Goal: Information Seeking & Learning: Learn about a topic

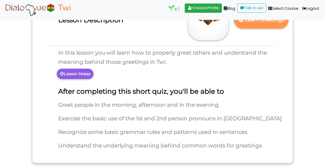
scroll to position [56, 0]
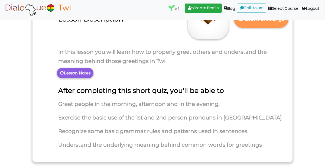
click at [87, 70] on p "Lesson Notes" at bounding box center [75, 73] width 37 height 10
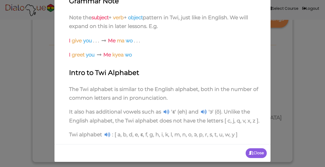
scroll to position [115, 0]
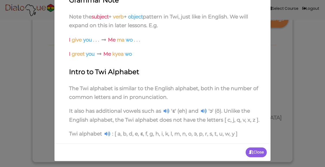
click at [261, 155] on p "Close" at bounding box center [256, 152] width 21 height 10
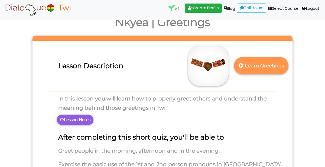
scroll to position [11, 0]
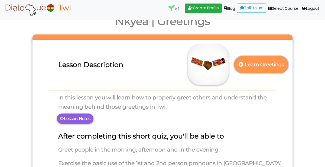
click at [273, 63] on p "Learn Greetings" at bounding box center [261, 64] width 48 height 13
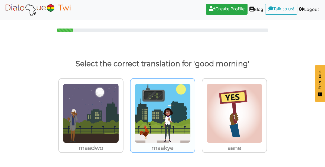
click at [182, 120] on img at bounding box center [163, 113] width 56 height 60
click at [195, 112] on input "maakye" at bounding box center [197, 109] width 4 height 4
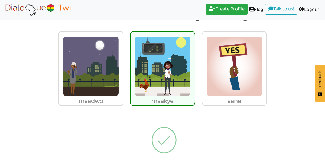
scroll to position [18, 0]
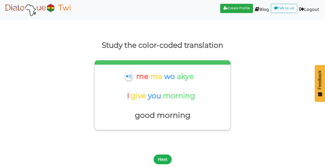
click at [164, 155] on button "Next" at bounding box center [163, 159] width 18 height 10
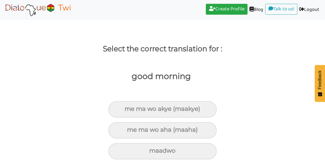
scroll to position [15, 0]
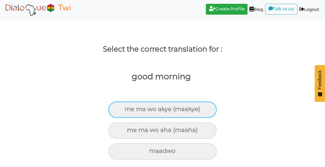
click at [199, 113] on div "me ma wo akye (maakye)" at bounding box center [162, 109] width 108 height 16
click at [129, 111] on input "me ma wo akye (maakye)" at bounding box center [127, 109] width 4 height 4
radio input "true"
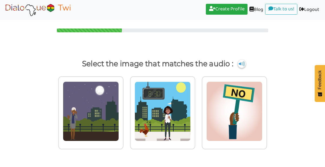
scroll to position [0, 0]
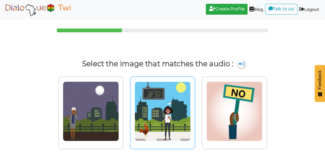
click at [170, 118] on img at bounding box center [163, 111] width 56 height 60
click at [195, 110] on input "radio" at bounding box center [197, 108] width 4 height 4
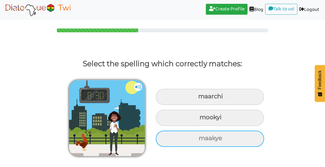
click at [248, 142] on div "maakye" at bounding box center [210, 138] width 108 height 16
click at [201, 140] on input "maakye" at bounding box center [200, 138] width 4 height 4
radio input "true"
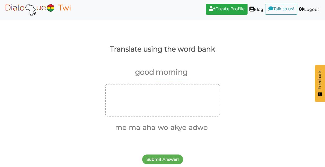
scroll to position [14, 0]
click at [174, 74] on p "morning" at bounding box center [172, 72] width 32 height 13
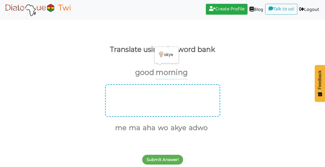
click at [198, 98] on div at bounding box center [162, 100] width 115 height 32
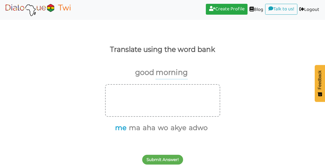
click at [123, 125] on button "me" at bounding box center [119, 127] width 13 height 10
click at [126, 129] on button "ma" at bounding box center [126, 127] width 13 height 10
click at [148, 128] on button "wo" at bounding box center [148, 127] width 12 height 10
click at [161, 129] on button "akye" at bounding box center [158, 127] width 18 height 10
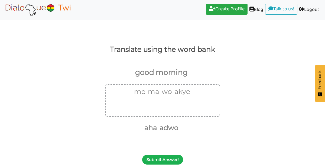
click at [161, 159] on button "Submit Answer!" at bounding box center [162, 159] width 41 height 10
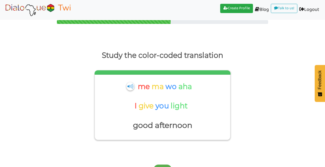
scroll to position [18, 0]
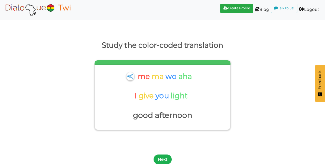
click at [165, 160] on button "Next" at bounding box center [163, 159] width 18 height 10
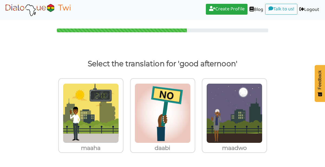
scroll to position [0, 0]
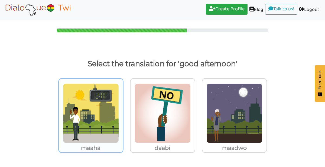
click at [115, 123] on img at bounding box center [91, 113] width 56 height 60
click at [123, 112] on input "maaha" at bounding box center [125, 109] width 4 height 4
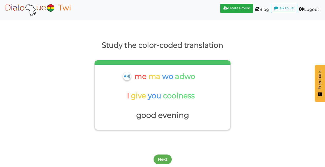
scroll to position [18, 0]
click at [159, 158] on button "Next" at bounding box center [163, 159] width 18 height 10
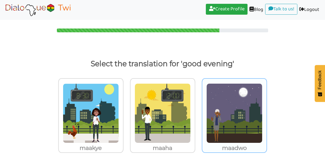
click at [246, 120] on img at bounding box center [234, 113] width 56 height 60
click at [266, 112] on input "maadwo" at bounding box center [268, 109] width 4 height 4
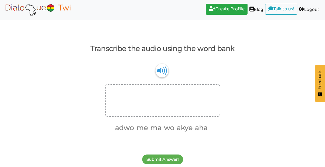
scroll to position [15, 0]
click at [140, 130] on button "me" at bounding box center [141, 127] width 13 height 10
click at [151, 129] on button "ma" at bounding box center [148, 127] width 13 height 10
click at [156, 129] on button "wo" at bounding box center [154, 127] width 12 height 10
click at [166, 131] on button "akye" at bounding box center [164, 127] width 18 height 10
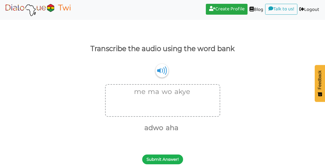
click at [166, 159] on button "Submit Answer!" at bounding box center [162, 159] width 41 height 10
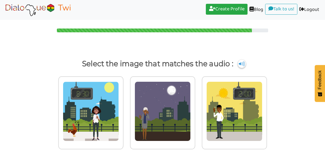
scroll to position [0, 0]
click at [241, 65] on img at bounding box center [241, 63] width 8 height 9
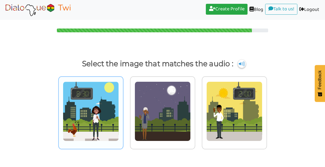
click at [99, 119] on img at bounding box center [91, 111] width 56 height 60
click at [123, 110] on input "radio" at bounding box center [125, 108] width 4 height 4
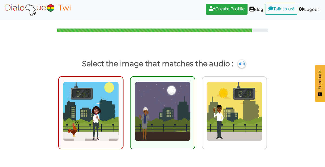
click at [166, 115] on img at bounding box center [163, 111] width 56 height 60
click at [195, 110] on input "radio" at bounding box center [197, 108] width 4 height 4
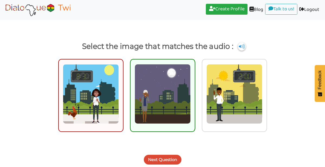
click at [174, 163] on button "Next Question" at bounding box center [163, 159] width 38 height 10
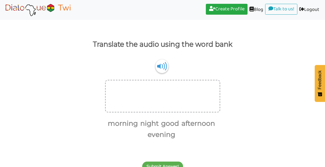
scroll to position [26, 0]
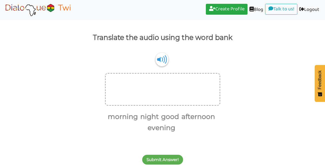
click at [162, 58] on img at bounding box center [161, 60] width 13 height 14
click at [166, 117] on button "good" at bounding box center [169, 116] width 20 height 10
click at [145, 115] on button "morning" at bounding box center [132, 116] width 32 height 10
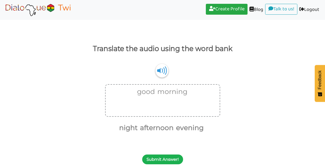
click at [175, 160] on button "Submit Answer!" at bounding box center [162, 159] width 41 height 10
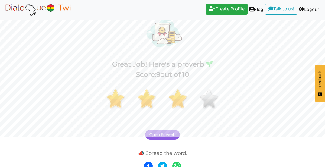
scroll to position [29, 0]
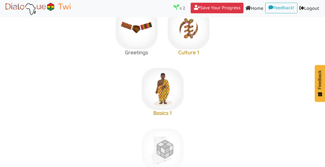
scroll to position [80, 0]
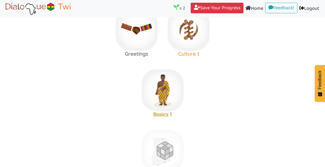
click at [189, 31] on img at bounding box center [189, 30] width 42 height 42
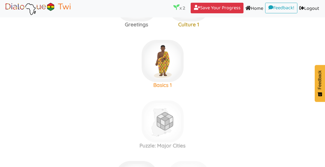
click at [172, 68] on img at bounding box center [163, 61] width 42 height 42
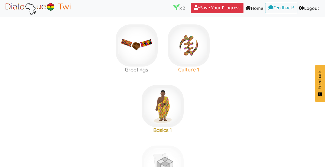
click at [191, 54] on img at bounding box center [189, 45] width 42 height 42
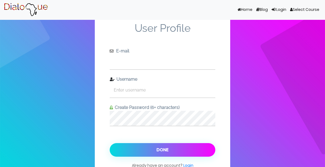
click at [195, 63] on input "text" at bounding box center [163, 61] width 106 height 15
click at [177, 61] on input "text" at bounding box center [163, 61] width 106 height 15
click at [177, 64] on input "text" at bounding box center [163, 61] width 106 height 15
type input "w"
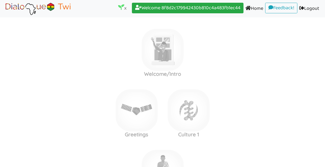
scroll to position [65, 0]
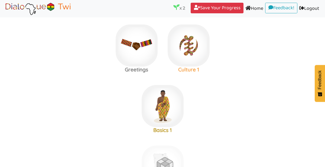
click at [200, 49] on img at bounding box center [189, 45] width 42 height 42
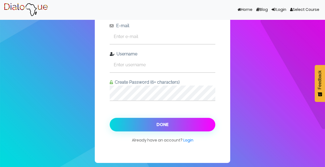
scroll to position [25, 0]
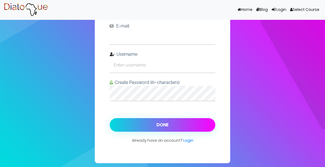
click at [128, 43] on input "text" at bounding box center [163, 36] width 106 height 15
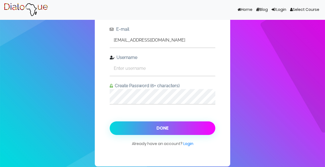
scroll to position [23, 0]
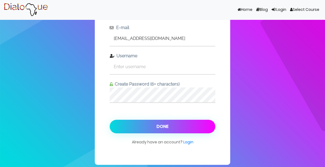
type input "[EMAIL_ADDRESS][DOMAIN_NAME]"
click at [170, 65] on input "text" at bounding box center [163, 66] width 106 height 15
type input "24enunoo"
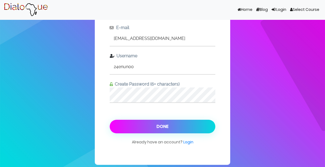
click at [173, 125] on button "Done" at bounding box center [163, 126] width 106 height 14
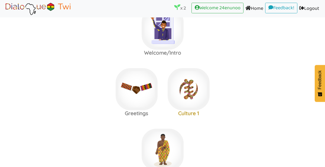
scroll to position [41, 0]
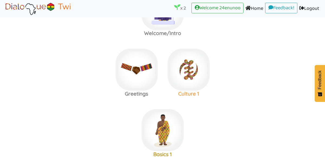
click at [200, 76] on img at bounding box center [189, 69] width 42 height 42
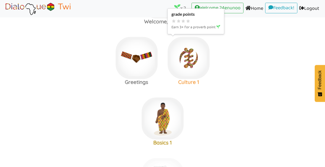
scroll to position [57, 0]
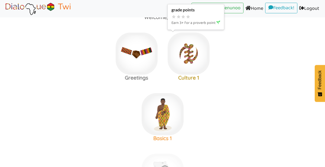
click at [166, 124] on img at bounding box center [163, 114] width 42 height 42
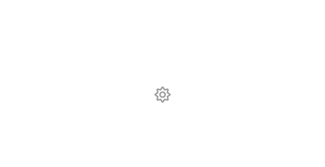
click at [175, 114] on body at bounding box center [162, 83] width 325 height 167
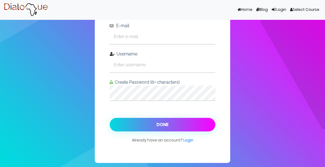
scroll to position [23, 0]
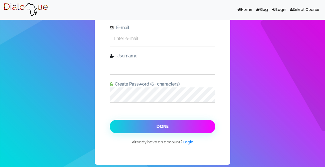
type input "24enunoo"
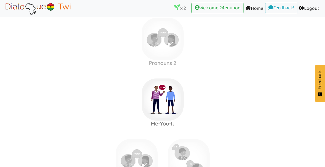
scroll to position [367, 0]
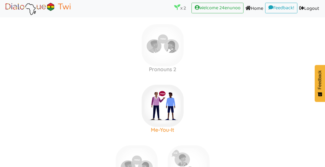
click at [175, 105] on img at bounding box center [163, 105] width 42 height 42
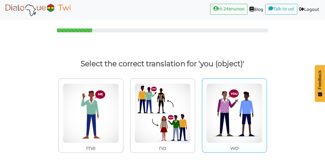
click at [250, 121] on img at bounding box center [234, 113] width 56 height 60
click at [266, 112] on input "wo" at bounding box center [268, 109] width 4 height 4
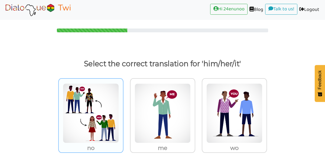
click at [105, 130] on img at bounding box center [91, 113] width 56 height 60
click at [123, 112] on input "no" at bounding box center [125, 109] width 4 height 4
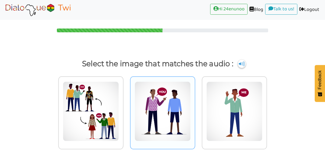
click at [177, 119] on img at bounding box center [163, 111] width 56 height 60
click at [195, 110] on input "radio" at bounding box center [197, 108] width 4 height 4
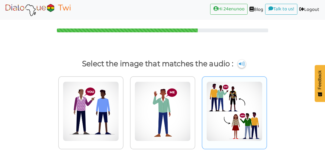
click at [248, 123] on img at bounding box center [234, 111] width 56 height 60
click at [266, 110] on input "radio" at bounding box center [268, 108] width 4 height 4
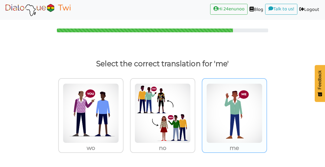
click at [249, 115] on img at bounding box center [234, 113] width 56 height 60
click at [266, 112] on input "me" at bounding box center [268, 109] width 4 height 4
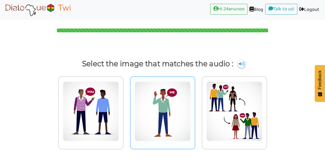
click at [182, 125] on img at bounding box center [163, 111] width 56 height 60
click at [195, 110] on input "radio" at bounding box center [197, 108] width 4 height 4
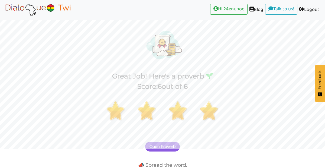
scroll to position [35, 0]
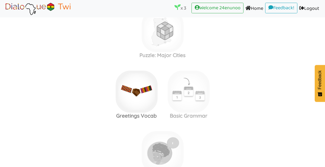
scroll to position [203, 0]
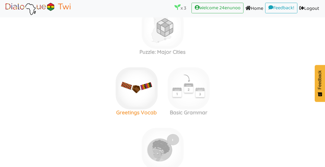
click at [145, 101] on img at bounding box center [137, 88] width 42 height 42
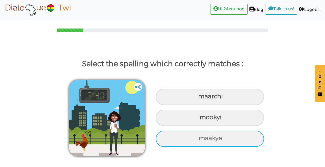
click at [227, 144] on div "maakye" at bounding box center [210, 138] width 108 height 16
click at [201, 140] on input "maakye" at bounding box center [200, 138] width 4 height 4
radio input "true"
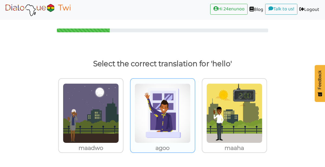
click at [183, 129] on img at bounding box center [163, 113] width 56 height 60
click at [195, 112] on input "agoo" at bounding box center [197, 109] width 4 height 4
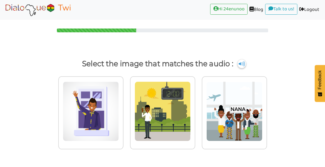
click at [243, 65] on img at bounding box center [241, 63] width 8 height 9
click at [242, 66] on img at bounding box center [241, 63] width 8 height 9
click at [245, 65] on img at bounding box center [241, 63] width 8 height 9
click at [244, 65] on img at bounding box center [241, 63] width 8 height 9
click at [245, 65] on img at bounding box center [241, 63] width 8 height 9
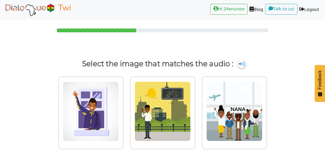
click at [244, 65] on img at bounding box center [241, 63] width 8 height 9
click at [242, 66] on img at bounding box center [241, 63] width 8 height 9
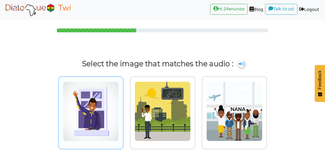
click at [110, 124] on img at bounding box center [91, 111] width 56 height 60
click at [123, 110] on input "radio" at bounding box center [125, 108] width 4 height 4
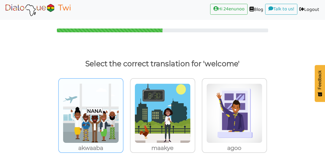
click at [113, 137] on img at bounding box center [91, 113] width 56 height 60
click at [123, 112] on input "akwaaba" at bounding box center [125, 109] width 4 height 4
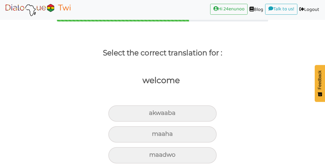
scroll to position [15, 0]
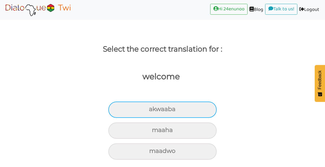
click at [197, 109] on div "akwaaba" at bounding box center [162, 109] width 108 height 16
click at [153, 109] on input "akwaaba" at bounding box center [151, 109] width 4 height 4
radio input "true"
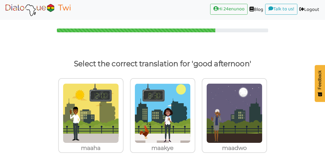
scroll to position [0, 0]
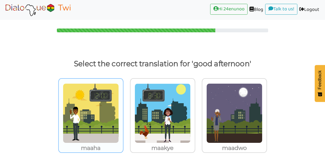
click at [108, 126] on img at bounding box center [91, 113] width 56 height 60
click at [123, 112] on input "maaha" at bounding box center [125, 109] width 4 height 4
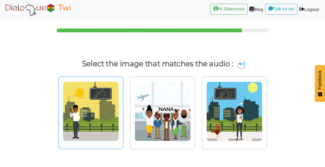
click at [104, 131] on img at bounding box center [91, 111] width 56 height 60
click at [123, 110] on input "radio" at bounding box center [125, 108] width 4 height 4
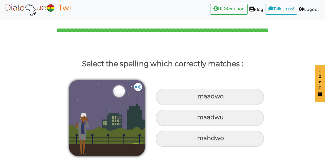
click at [138, 87] on img at bounding box center [138, 87] width 8 height 8
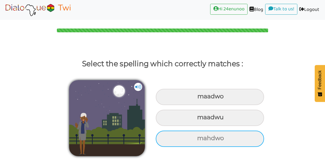
click at [243, 143] on div "mahdwo" at bounding box center [210, 138] width 108 height 16
click at [200, 140] on input "mahdwo" at bounding box center [198, 138] width 4 height 4
radio input "true"
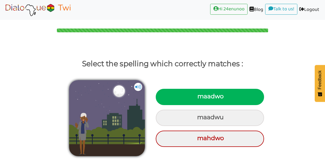
click at [219, 101] on div "maadwo" at bounding box center [210, 97] width 108 height 16
click at [200, 98] on input "maadwo" at bounding box center [198, 96] width 4 height 4
radio input "true"
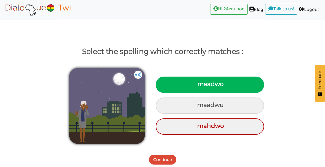
click at [165, 158] on button "Continue" at bounding box center [162, 159] width 27 height 10
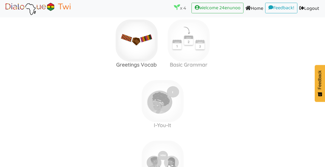
scroll to position [251, 0]
click at [193, 53] on img at bounding box center [189, 40] width 42 height 42
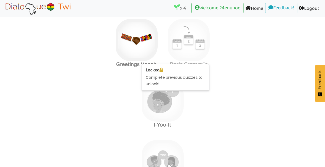
click at [172, 109] on img at bounding box center [163, 100] width 42 height 42
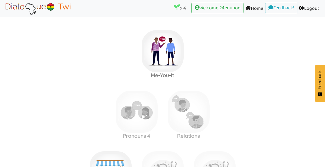
scroll to position [419, 0]
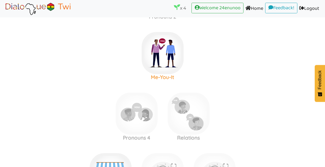
click at [174, 70] on img at bounding box center [163, 53] width 42 height 42
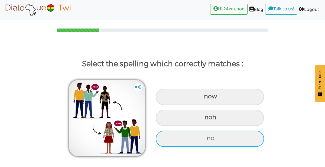
click at [214, 131] on div "no" at bounding box center [210, 138] width 108 height 16
click at [209, 136] on input "no" at bounding box center [208, 138] width 4 height 4
radio input "true"
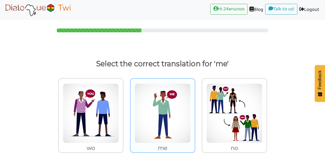
click at [179, 129] on img at bounding box center [163, 113] width 56 height 60
click at [195, 112] on input "me" at bounding box center [197, 109] width 4 height 4
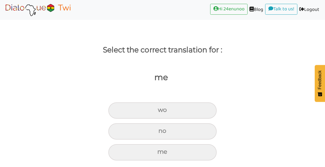
scroll to position [15, 0]
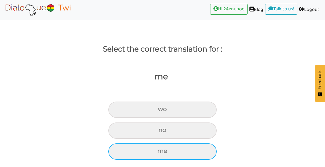
click at [190, 155] on div "me" at bounding box center [162, 151] width 108 height 16
click at [161, 152] on input "me" at bounding box center [160, 151] width 4 height 4
radio input "true"
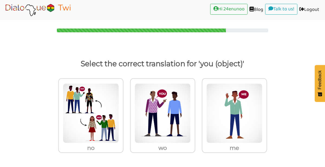
scroll to position [0, 0]
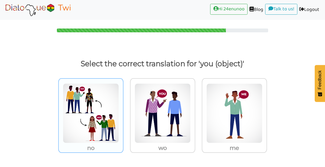
click at [93, 132] on img at bounding box center [91, 113] width 56 height 60
click at [123, 112] on input "no" at bounding box center [125, 109] width 4 height 4
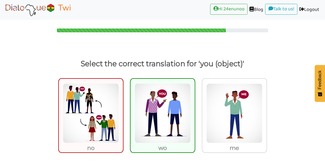
click at [188, 138] on img at bounding box center [163, 113] width 56 height 60
click at [195, 112] on input "wo" at bounding box center [197, 109] width 4 height 4
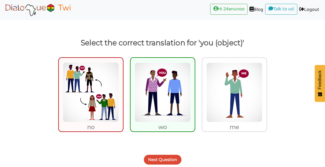
click at [178, 155] on button "Next Question" at bounding box center [163, 159] width 38 height 10
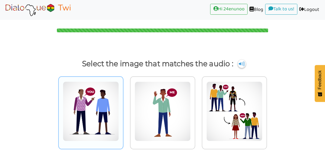
click at [110, 128] on img at bounding box center [91, 111] width 56 height 60
click at [123, 110] on input "radio" at bounding box center [125, 108] width 4 height 4
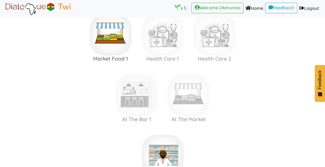
scroll to position [558, 0]
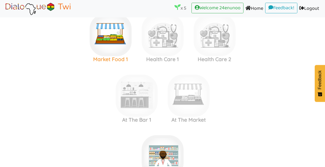
click at [106, 48] on img at bounding box center [111, 35] width 42 height 42
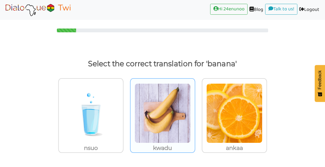
click at [169, 122] on img at bounding box center [163, 113] width 56 height 60
click at [195, 112] on input "kwadu" at bounding box center [197, 109] width 4 height 4
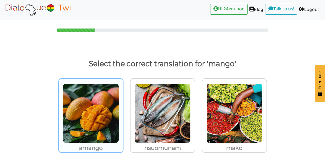
click at [75, 111] on img at bounding box center [91, 113] width 56 height 60
click at [123, 111] on input "amango" at bounding box center [125, 109] width 4 height 4
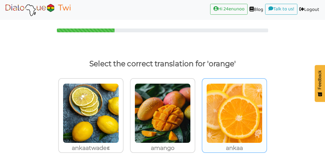
click at [257, 126] on img at bounding box center [234, 113] width 56 height 60
click at [266, 112] on input "ankaa" at bounding box center [268, 109] width 4 height 4
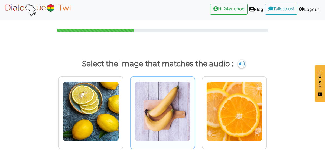
click at [148, 101] on img at bounding box center [163, 111] width 56 height 60
click at [195, 106] on input "radio" at bounding box center [197, 108] width 4 height 4
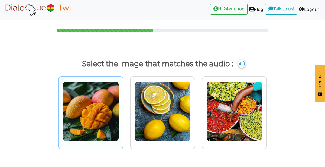
click at [106, 104] on img at bounding box center [91, 111] width 56 height 60
click at [123, 106] on input "radio" at bounding box center [125, 108] width 4 height 4
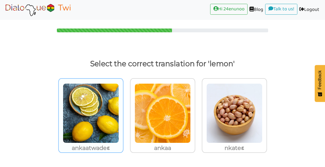
click at [116, 112] on img at bounding box center [91, 113] width 56 height 60
click at [123, 112] on input "ankaatwadeɛ" at bounding box center [125, 109] width 4 height 4
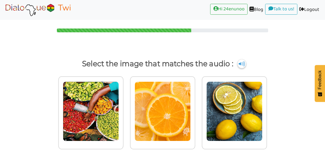
click at [243, 62] on img at bounding box center [241, 63] width 8 height 9
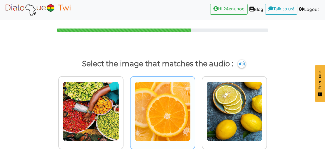
click at [155, 106] on img at bounding box center [163, 111] width 56 height 60
click at [195, 106] on input "radio" at bounding box center [197, 108] width 4 height 4
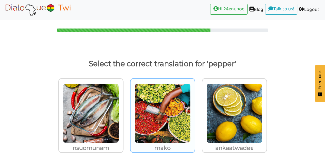
click at [180, 106] on img at bounding box center [163, 113] width 56 height 60
click at [195, 107] on input "mako" at bounding box center [197, 109] width 4 height 4
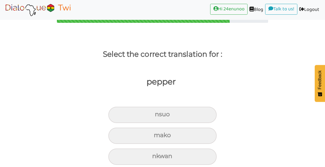
scroll to position [15, 0]
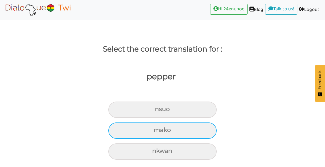
click at [121, 126] on div "mako" at bounding box center [162, 130] width 108 height 16
click at [154, 128] on input "mako" at bounding box center [156, 130] width 4 height 4
radio input "true"
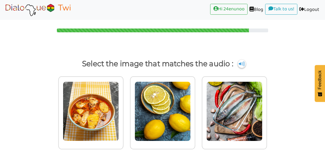
scroll to position [0, 0]
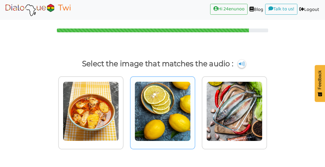
click at [160, 98] on img at bounding box center [163, 111] width 56 height 60
click at [195, 106] on input "radio" at bounding box center [197, 108] width 4 height 4
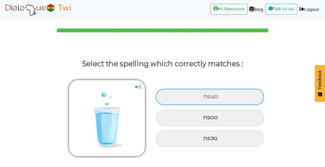
click at [231, 100] on div "nsuo" at bounding box center [210, 97] width 108 height 16
click at [206, 98] on input "nsuo" at bounding box center [204, 96] width 4 height 4
radio input "true"
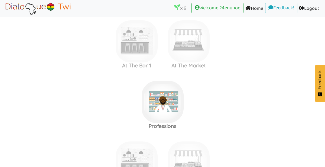
scroll to position [612, 0]
click at [173, 104] on img at bounding box center [163, 102] width 42 height 42
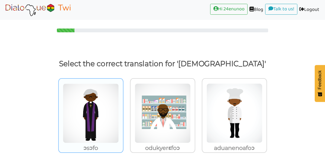
click at [109, 145] on p "ɔsɔfo" at bounding box center [91, 148] width 64 height 10
click at [123, 112] on input "ɔsɔfo" at bounding box center [125, 109] width 4 height 4
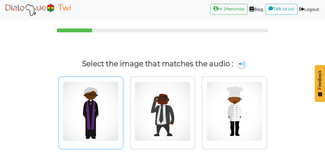
click at [110, 115] on img at bounding box center [91, 111] width 56 height 60
click at [123, 110] on input "radio" at bounding box center [125, 108] width 4 height 4
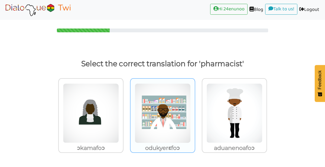
click at [167, 125] on img at bounding box center [163, 113] width 56 height 60
click at [195, 112] on input "odukyerɛfoɔ" at bounding box center [197, 109] width 4 height 4
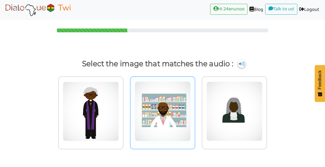
click at [176, 133] on img at bounding box center [163, 111] width 56 height 60
click at [195, 110] on input "radio" at bounding box center [197, 108] width 4 height 4
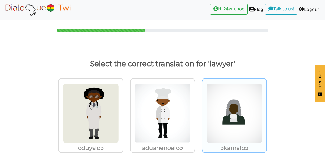
click at [244, 120] on img at bounding box center [234, 113] width 56 height 60
click at [266, 112] on input "ɔkamafoɔ" at bounding box center [268, 109] width 4 height 4
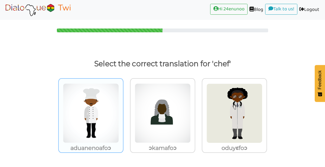
click at [104, 122] on img at bounding box center [91, 113] width 56 height 60
click at [123, 112] on input "aduanenoafoɔ" at bounding box center [125, 109] width 4 height 4
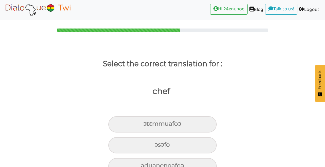
scroll to position [15, 0]
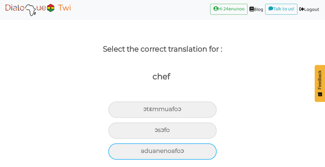
click at [181, 153] on div "aduanenoafoɔ" at bounding box center [162, 151] width 108 height 16
click at [145, 152] on input "aduanenoafoɔ" at bounding box center [143, 151] width 4 height 4
radio input "true"
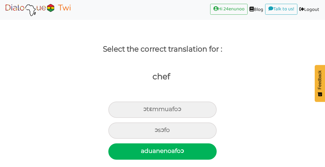
scroll to position [0, 0]
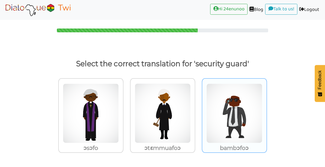
click at [259, 110] on img at bounding box center [234, 113] width 56 height 60
click at [266, 110] on input "bambɔfoɔ" at bounding box center [268, 109] width 4 height 4
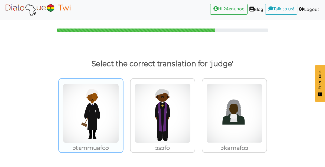
click at [122, 133] on div "ɔtɛmmuafoɔ" at bounding box center [90, 115] width 65 height 74
click at [123, 112] on input "ɔtɛmmuafoɔ" at bounding box center [125, 109] width 4 height 4
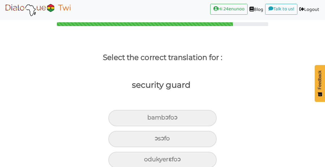
scroll to position [15, 0]
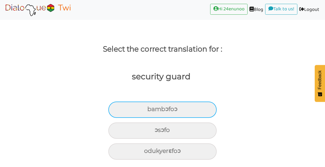
click at [195, 110] on div "bambɔfoɔ" at bounding box center [162, 109] width 108 height 16
click at [151, 110] on input "bambɔfoɔ" at bounding box center [150, 109] width 4 height 4
radio input "true"
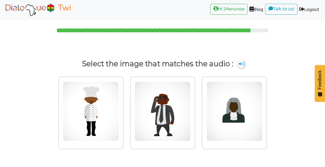
scroll to position [0, 0]
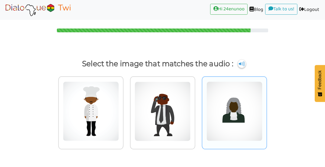
click at [243, 120] on img at bounding box center [234, 111] width 56 height 60
click at [266, 110] on input "radio" at bounding box center [268, 108] width 4 height 4
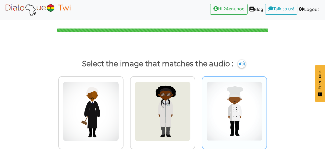
click at [245, 116] on img at bounding box center [234, 111] width 56 height 60
click at [266, 110] on input "radio" at bounding box center [268, 108] width 4 height 4
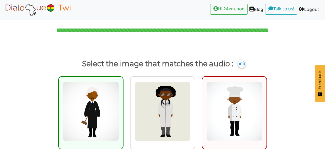
scroll to position [17, 0]
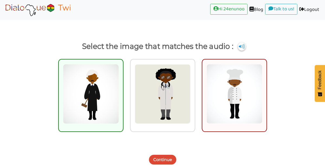
click at [154, 150] on div "Continue" at bounding box center [162, 155] width 325 height 21
click at [167, 162] on button "Continue" at bounding box center [162, 159] width 27 height 10
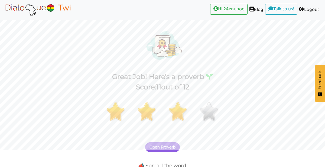
scroll to position [35, 0]
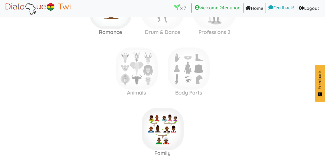
scroll to position [817, 0]
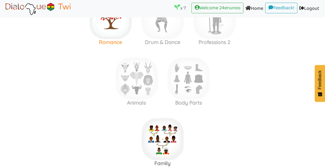
click at [115, 24] on img at bounding box center [111, 18] width 42 height 42
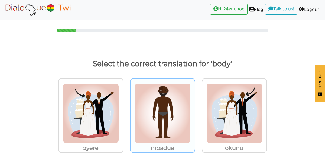
click at [167, 121] on img at bounding box center [163, 113] width 56 height 60
click at [195, 112] on input "nipadua" at bounding box center [197, 109] width 4 height 4
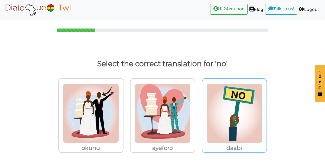
click at [247, 126] on img at bounding box center [234, 113] width 56 height 60
click at [266, 112] on input "daabi" at bounding box center [268, 109] width 4 height 4
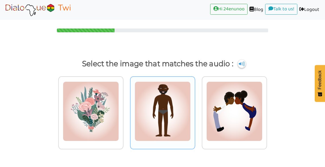
click at [180, 124] on img at bounding box center [163, 111] width 56 height 60
click at [195, 110] on input "radio" at bounding box center [197, 108] width 4 height 4
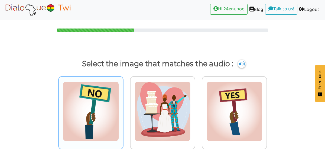
click at [105, 114] on img at bounding box center [91, 111] width 56 height 60
click at [123, 110] on input "radio" at bounding box center [125, 108] width 4 height 4
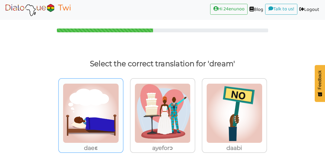
click at [95, 120] on img at bounding box center [91, 113] width 56 height 60
click at [123, 112] on input "daeɛ" at bounding box center [125, 109] width 4 height 4
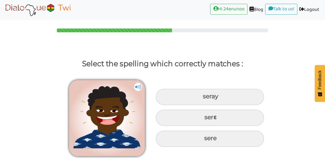
click at [141, 84] on img at bounding box center [138, 87] width 8 height 8
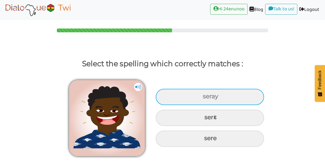
click at [219, 98] on div "seray" at bounding box center [210, 97] width 108 height 16
click at [205, 98] on input "seray" at bounding box center [204, 96] width 4 height 4
radio input "true"
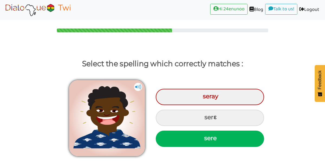
scroll to position [12, 0]
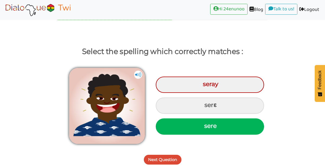
click at [171, 156] on button "Next Question" at bounding box center [163, 159] width 38 height 10
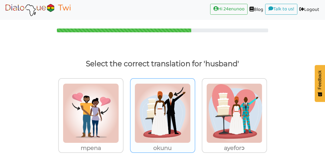
click at [180, 131] on img at bounding box center [163, 113] width 56 height 60
click at [195, 112] on input "okunu" at bounding box center [197, 109] width 4 height 4
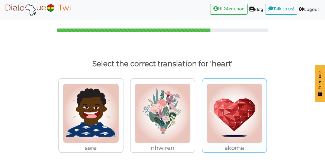
click at [255, 126] on img at bounding box center [234, 113] width 56 height 60
click at [266, 112] on input "akoma" at bounding box center [268, 109] width 4 height 4
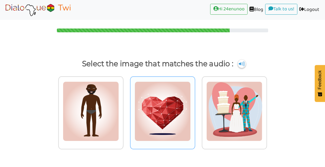
click at [179, 136] on img at bounding box center [163, 111] width 56 height 60
click at [195, 110] on input "radio" at bounding box center [197, 108] width 4 height 4
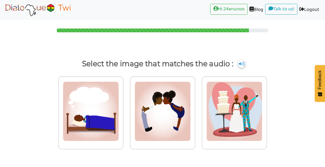
click at [240, 60] on p "Select the image that matches the audio :" at bounding box center [162, 63] width 309 height 13
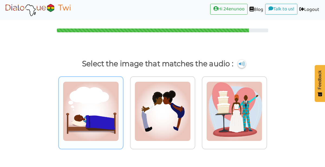
click at [98, 132] on img at bounding box center [91, 111] width 56 height 60
click at [123, 110] on input "radio" at bounding box center [125, 108] width 4 height 4
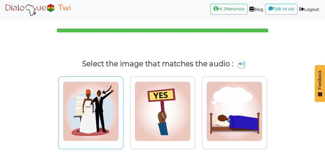
click at [107, 123] on img at bounding box center [91, 111] width 56 height 60
click at [123, 110] on input "radio" at bounding box center [125, 108] width 4 height 4
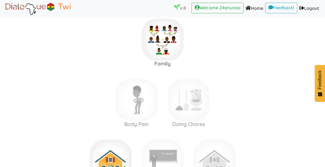
scroll to position [915, 0]
click at [170, 57] on img at bounding box center [163, 40] width 42 height 42
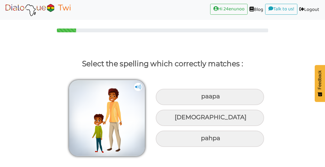
click at [136, 88] on img at bounding box center [138, 87] width 8 height 8
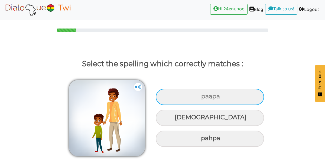
click at [243, 99] on div "paapa" at bounding box center [210, 97] width 108 height 16
click at [204, 98] on input "paapa" at bounding box center [202, 96] width 4 height 4
radio input "true"
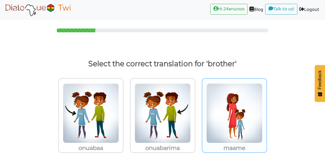
click at [236, 123] on img at bounding box center [234, 113] width 56 height 60
click at [266, 112] on input "maame" at bounding box center [268, 109] width 4 height 4
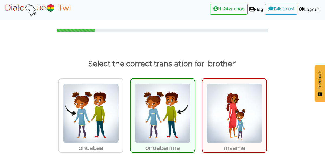
click at [171, 135] on img at bounding box center [163, 113] width 56 height 60
click at [195, 112] on input "onuabarima" at bounding box center [197, 109] width 4 height 4
click at [181, 142] on img at bounding box center [163, 113] width 56 height 60
click at [195, 112] on input "onuabarima" at bounding box center [197, 109] width 4 height 4
radio input "true"
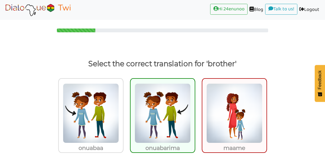
scroll to position [21, 0]
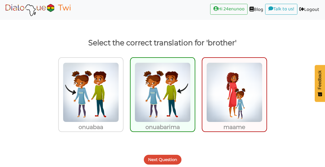
click at [171, 161] on button "Next Question" at bounding box center [163, 159] width 38 height 10
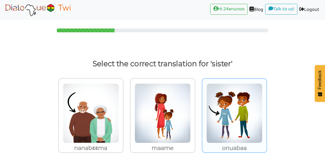
click at [229, 120] on img at bounding box center [234, 113] width 56 height 60
click at [266, 112] on input "onuabaa" at bounding box center [268, 109] width 4 height 4
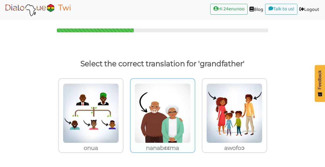
click at [150, 126] on img at bounding box center [163, 113] width 56 height 60
click at [195, 112] on input "nanabɛɛma" at bounding box center [197, 109] width 4 height 4
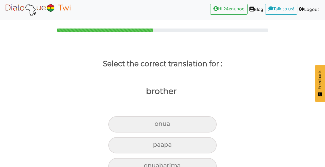
scroll to position [15, 0]
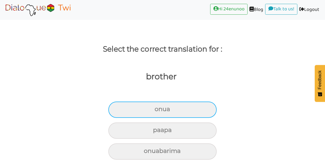
click at [207, 108] on div "onua" at bounding box center [162, 109] width 108 height 16
click at [159, 108] on input "onua" at bounding box center [157, 109] width 4 height 4
radio input "true"
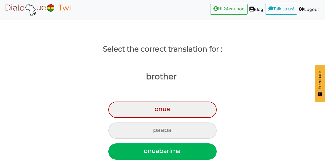
scroll to position [36, 0]
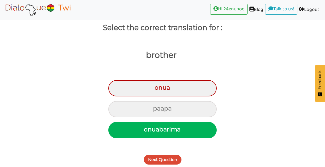
click at [170, 157] on button "Next Question" at bounding box center [163, 159] width 38 height 10
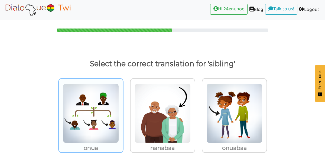
click at [97, 132] on img at bounding box center [91, 113] width 56 height 60
click at [123, 112] on input "onua" at bounding box center [125, 109] width 4 height 4
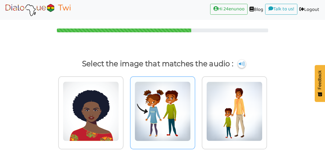
click at [168, 126] on img at bounding box center [163, 111] width 56 height 60
click at [195, 110] on input "radio" at bounding box center [197, 108] width 4 height 4
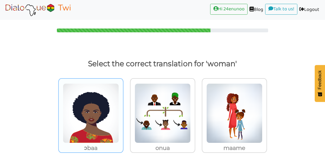
click at [115, 123] on img at bounding box center [91, 113] width 56 height 60
click at [123, 112] on input "ɔbaa" at bounding box center [125, 109] width 4 height 4
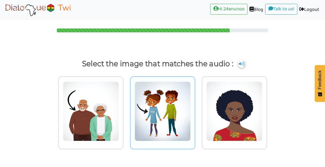
click at [171, 127] on img at bounding box center [163, 111] width 56 height 60
click at [195, 110] on input "radio" at bounding box center [197, 108] width 4 height 4
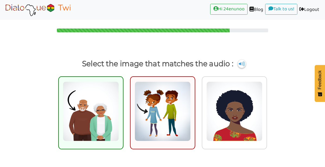
click at [108, 126] on img at bounding box center [91, 111] width 56 height 60
click at [123, 110] on input "radio" at bounding box center [125, 108] width 4 height 4
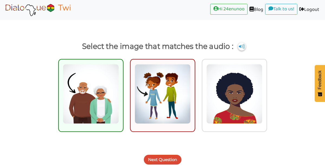
click at [174, 155] on button "Next Question" at bounding box center [163, 159] width 38 height 10
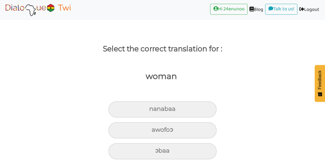
scroll to position [15, 0]
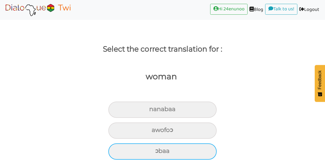
click at [188, 150] on div "ɔbaa" at bounding box center [162, 151] width 108 height 16
click at [159, 150] on input "ɔbaa" at bounding box center [158, 151] width 4 height 4
radio input "true"
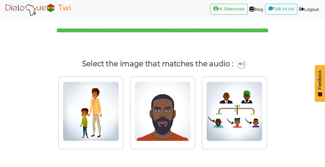
scroll to position [0, 0]
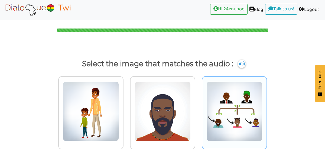
click at [230, 109] on img at bounding box center [234, 111] width 56 height 60
click at [266, 109] on input "radio" at bounding box center [268, 108] width 4 height 4
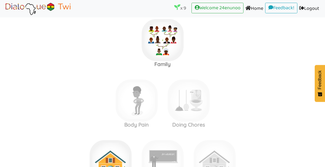
scroll to position [910, 0]
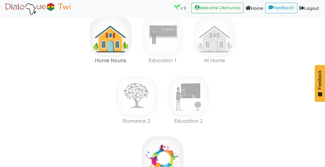
scroll to position [1032, 0]
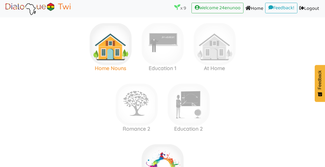
click at [121, 45] on img at bounding box center [111, 44] width 42 height 42
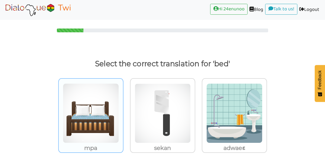
click at [105, 114] on img at bounding box center [91, 113] width 56 height 60
click at [123, 112] on input "mpa" at bounding box center [125, 109] width 4 height 4
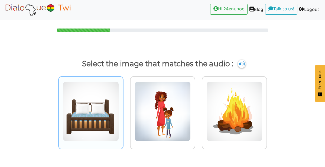
click at [108, 118] on img at bounding box center [91, 111] width 56 height 60
click at [123, 110] on input "radio" at bounding box center [125, 108] width 4 height 4
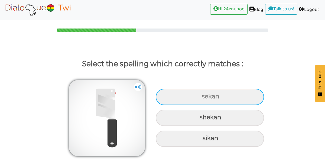
click at [234, 98] on div "sekan" at bounding box center [210, 97] width 108 height 16
click at [204, 98] on input "sekan" at bounding box center [203, 96] width 4 height 4
radio input "true"
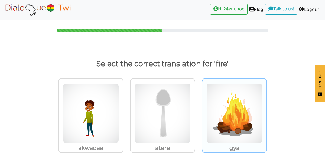
click at [254, 136] on img at bounding box center [234, 113] width 56 height 60
click at [266, 112] on input "gya" at bounding box center [268, 109] width 4 height 4
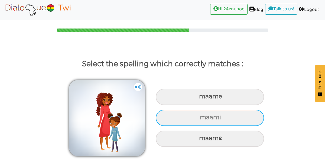
click at [244, 119] on div "maami" at bounding box center [210, 117] width 108 height 16
click at [202, 119] on input "maami" at bounding box center [201, 117] width 4 height 4
radio input "true"
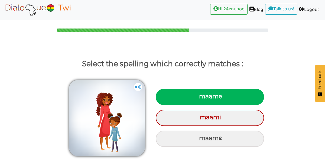
click at [243, 94] on div "maame" at bounding box center [210, 97] width 108 height 16
click at [201, 94] on input "maame" at bounding box center [200, 96] width 4 height 4
radio input "true"
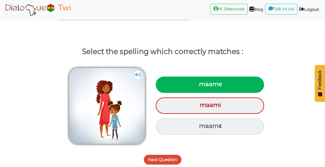
click at [172, 160] on button "Next Question" at bounding box center [163, 159] width 38 height 10
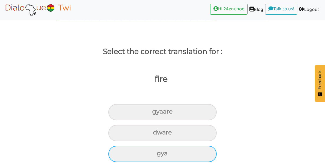
click at [201, 155] on div "gya" at bounding box center [162, 153] width 108 height 16
click at [161, 155] on input "gya" at bounding box center [159, 153] width 4 height 4
radio input "true"
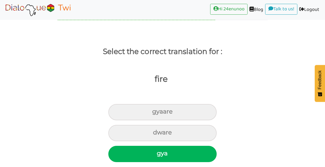
scroll to position [0, 0]
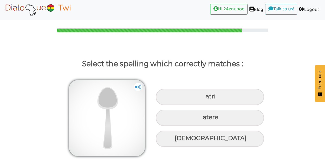
click at [135, 87] on img at bounding box center [138, 87] width 8 height 8
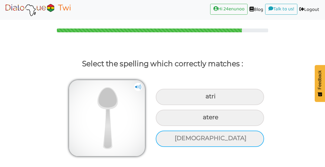
click at [240, 137] on div "[DEMOGRAPHIC_DATA]" at bounding box center [210, 138] width 108 height 16
click at [177, 137] on input "[DEMOGRAPHIC_DATA]" at bounding box center [176, 138] width 4 height 4
radio input "true"
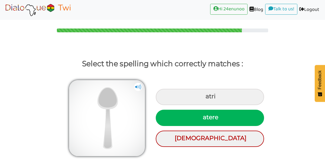
click at [246, 109] on label "atere" at bounding box center [210, 116] width 114 height 19
click at [205, 115] on input "atere" at bounding box center [204, 117] width 4 height 4
radio input "true"
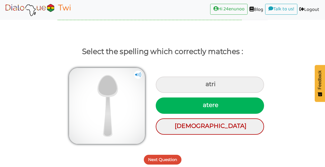
click at [170, 158] on button "Next Question" at bounding box center [163, 159] width 38 height 10
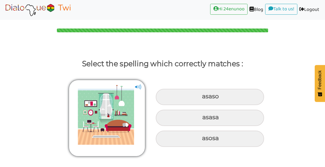
click at [142, 87] on img at bounding box center [138, 87] width 8 height 8
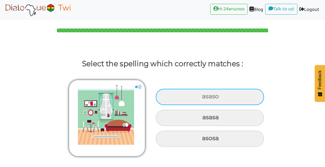
click at [230, 99] on div "asaso" at bounding box center [210, 97] width 108 height 16
click at [204, 98] on input "asaso" at bounding box center [203, 96] width 4 height 4
radio input "true"
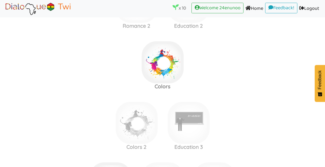
scroll to position [1135, 0]
click at [157, 69] on img at bounding box center [163, 62] width 42 height 42
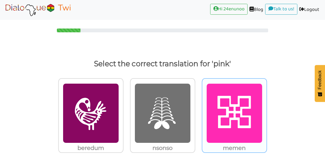
click at [256, 123] on img at bounding box center [234, 113] width 56 height 60
click at [266, 112] on input "memen" at bounding box center [268, 109] width 4 height 4
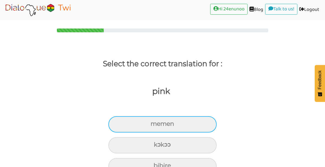
click at [173, 125] on div "memen" at bounding box center [162, 124] width 108 height 16
click at [155, 125] on input "memen" at bounding box center [153, 124] width 4 height 4
radio input "true"
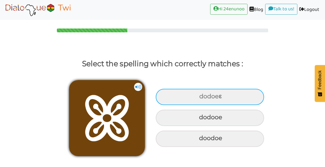
click at [211, 94] on div "dodoeɛ" at bounding box center [210, 97] width 108 height 16
click at [202, 94] on input "dodoeɛ" at bounding box center [200, 96] width 4 height 4
radio input "true"
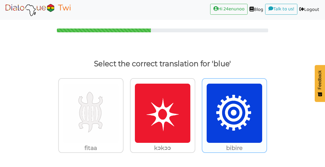
click at [238, 123] on img at bounding box center [234, 113] width 56 height 60
click at [266, 112] on input "bibire" at bounding box center [268, 109] width 4 height 4
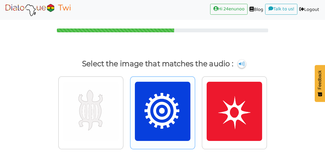
click at [177, 128] on img at bounding box center [163, 111] width 56 height 60
click at [195, 110] on input "radio" at bounding box center [197, 108] width 4 height 4
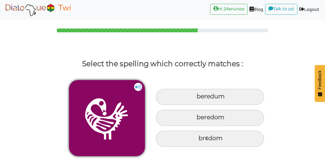
click at [135, 86] on img at bounding box center [138, 87] width 8 height 8
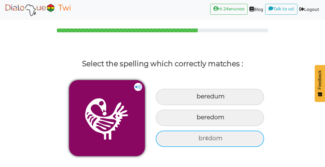
click at [197, 141] on div "brɛdom" at bounding box center [210, 138] width 108 height 16
click at [197, 140] on input "brɛdom" at bounding box center [199, 138] width 4 height 4
radio input "true"
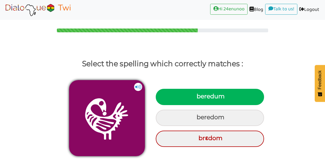
click at [217, 96] on div "beredum" at bounding box center [210, 97] width 108 height 16
click at [199, 96] on input "beredum" at bounding box center [197, 96] width 4 height 4
radio input "true"
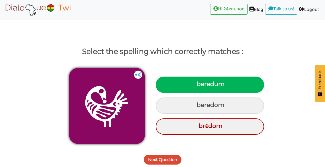
click at [175, 160] on button "Next Question" at bounding box center [163, 159] width 38 height 10
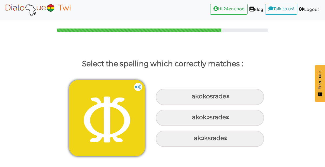
scroll to position [0, 0]
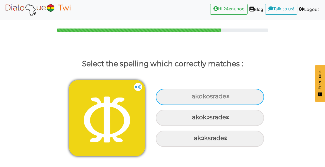
click at [254, 99] on div "akokosradeɛ" at bounding box center [210, 97] width 108 height 16
click at [194, 98] on input "akokosradeɛ" at bounding box center [193, 96] width 4 height 4
radio input "true"
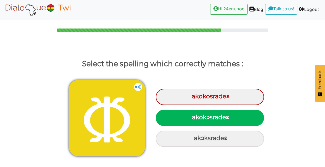
click at [240, 119] on div "akokɔsradeɛ" at bounding box center [210, 117] width 108 height 16
click at [194, 119] on input "akokɔsradeɛ" at bounding box center [193, 117] width 4 height 4
radio input "true"
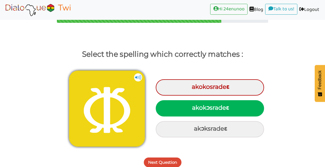
scroll to position [12, 0]
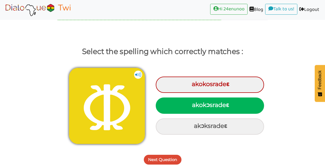
click at [168, 159] on button "Next Question" at bounding box center [163, 159] width 38 height 10
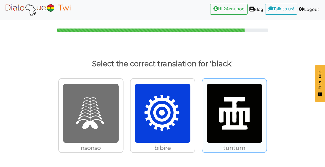
click at [247, 117] on img at bounding box center [234, 113] width 56 height 60
click at [266, 112] on input "tuntum" at bounding box center [268, 109] width 4 height 4
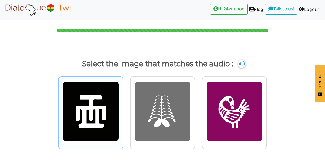
click at [110, 131] on img at bounding box center [91, 111] width 56 height 60
click at [123, 110] on input "radio" at bounding box center [125, 108] width 4 height 4
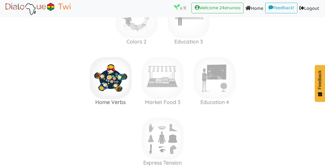
scroll to position [1240, 0]
click at [113, 103] on h3 "Home Verbs" at bounding box center [110, 102] width 52 height 6
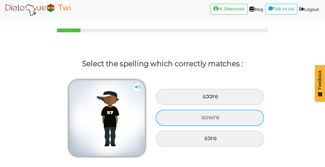
click at [234, 116] on div "sowre" at bounding box center [210, 117] width 108 height 16
click at [204, 116] on input "sowre" at bounding box center [202, 117] width 4 height 4
radio input "true"
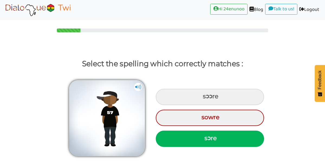
click at [232, 138] on div "sɔre" at bounding box center [210, 138] width 108 height 16
click at [207, 138] on input "sɔre" at bounding box center [205, 138] width 4 height 4
radio input "true"
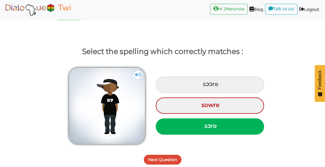
click at [166, 158] on button "Next Question" at bounding box center [163, 159] width 38 height 10
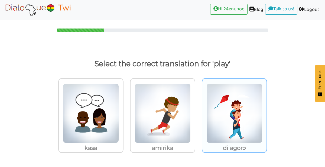
click at [251, 111] on img at bounding box center [234, 113] width 56 height 60
click at [266, 111] on input "di agorɔ" at bounding box center [268, 109] width 4 height 4
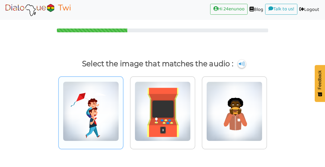
click at [90, 120] on img at bounding box center [91, 111] width 56 height 60
click at [123, 110] on input "radio" at bounding box center [125, 108] width 4 height 4
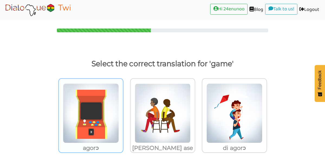
click at [108, 123] on img at bounding box center [91, 113] width 56 height 60
click at [123, 112] on input "agorɔ" at bounding box center [125, 109] width 4 height 4
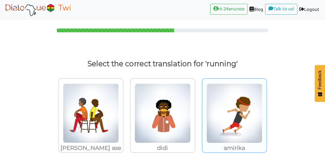
click at [248, 125] on img at bounding box center [234, 113] width 56 height 60
click at [266, 112] on input "amirika" at bounding box center [268, 109] width 4 height 4
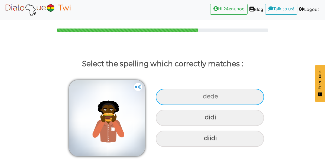
click at [230, 91] on div "dede" at bounding box center [210, 97] width 108 height 16
click at [205, 94] on input "dede" at bounding box center [204, 96] width 4 height 4
radio input "true"
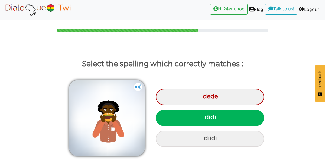
click at [239, 120] on div "didi" at bounding box center [210, 117] width 108 height 16
click at [207, 119] on input "didi" at bounding box center [206, 117] width 4 height 4
radio input "true"
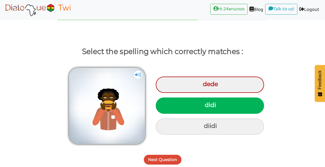
click at [161, 155] on button "Next Question" at bounding box center [163, 159] width 38 height 10
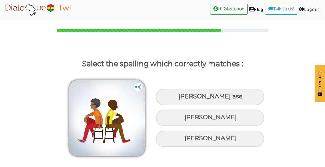
scroll to position [0, 0]
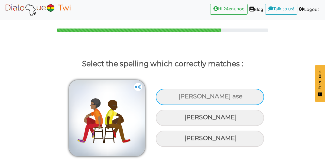
click at [222, 97] on div "[PERSON_NAME] ase" at bounding box center [210, 97] width 108 height 16
click at [181, 97] on input "[PERSON_NAME] ase" at bounding box center [179, 96] width 4 height 4
radio input "true"
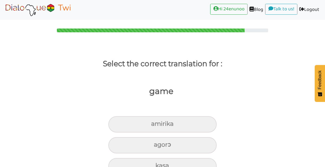
scroll to position [15, 0]
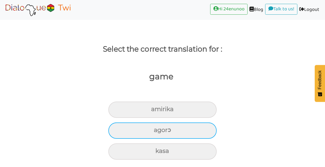
click at [196, 133] on div "agorɔ" at bounding box center [162, 130] width 108 height 16
click at [158, 132] on input "agorɔ" at bounding box center [156, 130] width 4 height 4
radio input "true"
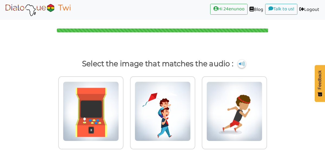
scroll to position [0, 0]
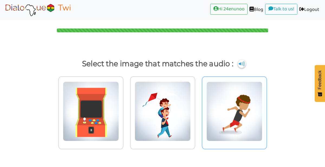
click at [249, 122] on img at bounding box center [234, 111] width 56 height 60
click at [266, 110] on input "radio" at bounding box center [268, 108] width 4 height 4
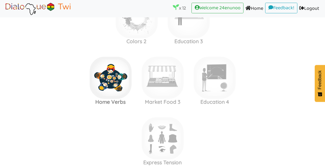
scroll to position [1031, 0]
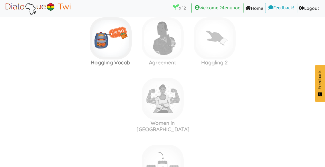
scroll to position [1585, 0]
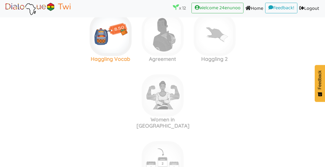
click at [125, 36] on img at bounding box center [111, 35] width 42 height 42
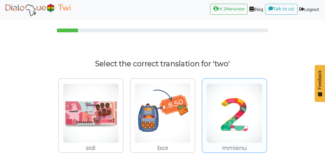
click at [247, 108] on img at bounding box center [234, 113] width 56 height 60
click at [266, 108] on input "mmienu" at bounding box center [268, 109] width 4 height 4
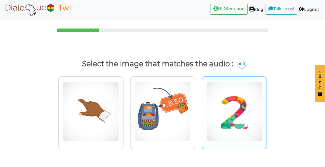
click at [236, 117] on img at bounding box center [234, 111] width 56 height 60
click at [266, 110] on input "radio" at bounding box center [268, 108] width 4 height 4
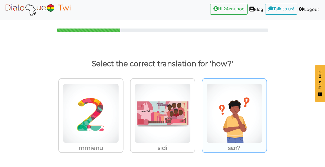
click at [223, 122] on img at bounding box center [234, 113] width 56 height 60
click at [266, 112] on input "sɛn?" at bounding box center [268, 109] width 4 height 4
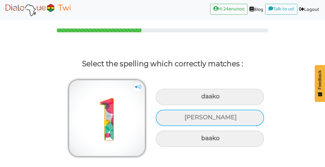
click at [255, 123] on div "[PERSON_NAME]" at bounding box center [210, 117] width 108 height 16
click at [187, 119] on input "[PERSON_NAME]" at bounding box center [185, 117] width 4 height 4
radio input "true"
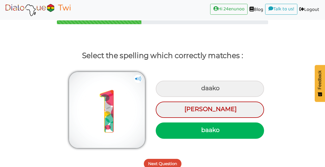
scroll to position [12, 0]
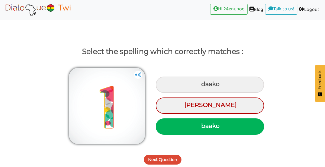
click at [158, 157] on button "Next Question" at bounding box center [163, 159] width 38 height 10
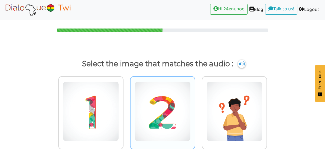
click at [172, 115] on img at bounding box center [163, 111] width 56 height 60
click at [195, 110] on input "radio" at bounding box center [197, 108] width 4 height 4
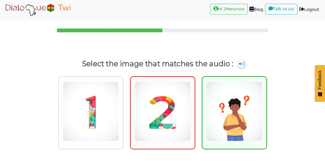
click at [247, 114] on img at bounding box center [234, 111] width 56 height 60
click at [266, 110] on input "radio" at bounding box center [268, 108] width 4 height 4
click at [240, 64] on img at bounding box center [241, 63] width 8 height 9
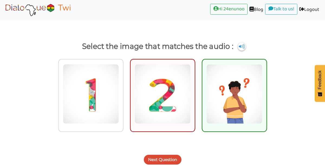
click at [174, 160] on button "Next Question" at bounding box center [163, 159] width 38 height 10
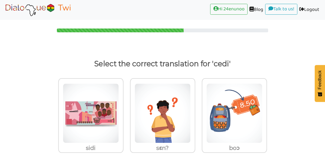
scroll to position [0, 0]
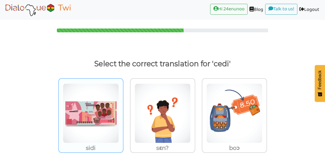
click at [107, 135] on img at bounding box center [91, 113] width 56 height 60
click at [123, 112] on input "sidi" at bounding box center [125, 109] width 4 height 4
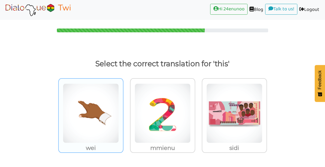
click at [92, 120] on img at bounding box center [91, 113] width 56 height 60
click at [123, 112] on input "wei" at bounding box center [125, 109] width 4 height 4
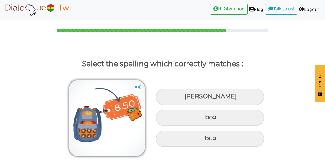
click at [141, 85] on img at bounding box center [138, 87] width 8 height 8
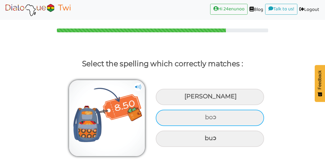
click at [211, 118] on div "boɔ" at bounding box center [210, 117] width 108 height 16
click at [207, 118] on input "boɔ" at bounding box center [206, 117] width 4 height 4
radio input "true"
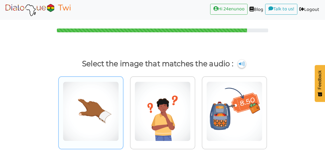
click at [105, 118] on img at bounding box center [91, 111] width 56 height 60
click at [123, 110] on input "radio" at bounding box center [125, 108] width 4 height 4
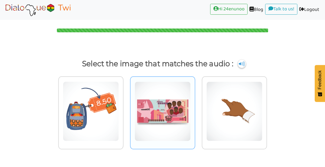
click at [184, 111] on img at bounding box center [163, 111] width 56 height 60
click at [195, 110] on input "radio" at bounding box center [197, 108] width 4 height 4
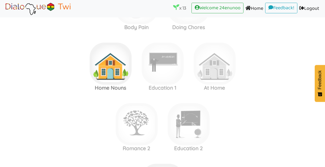
scroll to position [1015, 0]
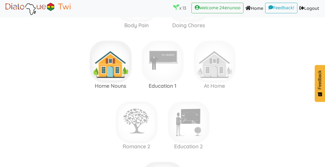
click at [173, 65] on img at bounding box center [163, 62] width 42 height 42
click at [280, 125] on label "Romance 2 Education 2" at bounding box center [162, 122] width 325 height 58
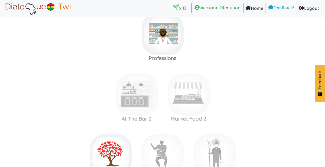
scroll to position [674, 0]
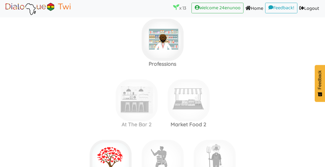
click at [195, 112] on img at bounding box center [189, 100] width 42 height 42
click at [239, 116] on label "At The Bar 2 Market Food 2" at bounding box center [162, 100] width 325 height 58
click at [168, 157] on img at bounding box center [163, 160] width 42 height 42
click at [249, 110] on label "At The Bar 2 Market Food 2" at bounding box center [162, 100] width 325 height 58
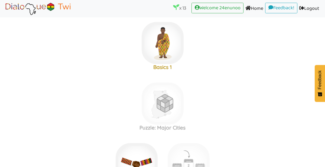
scroll to position [127, 0]
click at [264, 109] on label "Puzzle: Major Cities" at bounding box center [162, 103] width 325 height 58
click at [174, 108] on img at bounding box center [163, 104] width 42 height 42
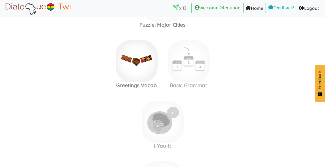
scroll to position [230, 0]
click at [199, 62] on img at bounding box center [189, 61] width 42 height 42
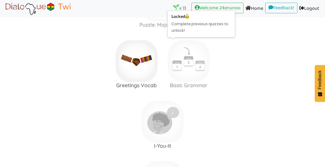
click at [173, 121] on img at bounding box center [163, 121] width 42 height 42
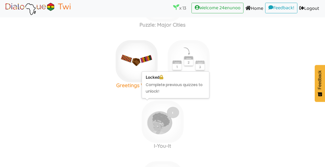
click at [147, 61] on img at bounding box center [137, 61] width 42 height 42
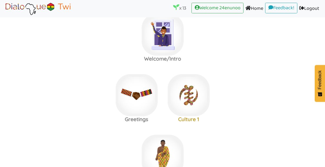
scroll to position [15, 0]
click at [200, 93] on img at bounding box center [189, 95] width 42 height 42
